Goal: Information Seeking & Learning: Learn about a topic

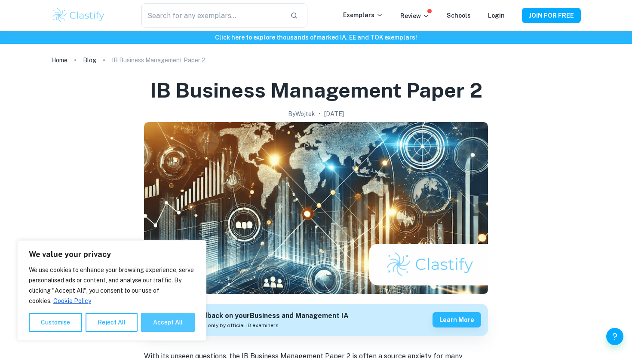
click at [174, 323] on button "Accept All" at bounding box center [168, 322] width 54 height 19
checkbox input "true"
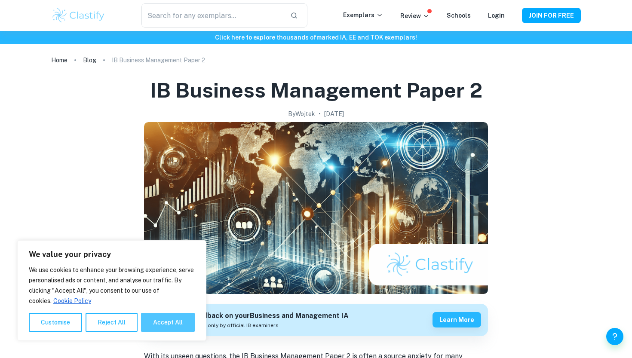
checkbox input "true"
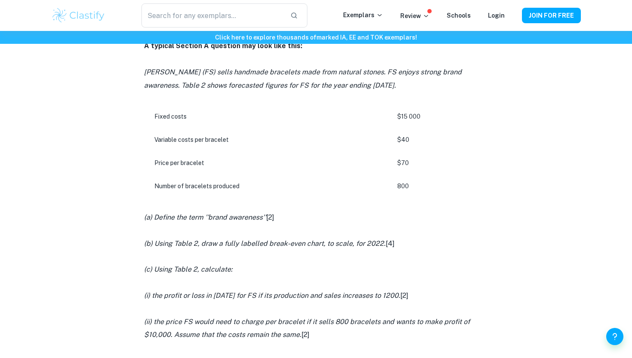
scroll to position [629, 0]
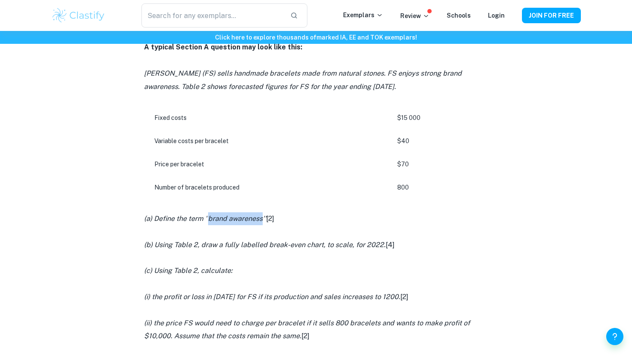
drag, startPoint x: 261, startPoint y: 217, endPoint x: 209, endPoint y: 215, distance: 52.0
click at [209, 215] on icon "(a) Define the term ''brand awareness''" at bounding box center [205, 218] width 122 height 8
copy icon "brand awareness"
click at [376, 183] on td "Number of bracelets produced" at bounding box center [267, 187] width 246 height 23
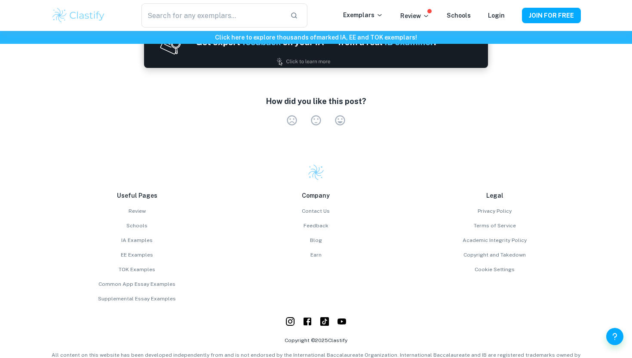
scroll to position [2166, 0]
